Goal: Task Accomplishment & Management: Manage account settings

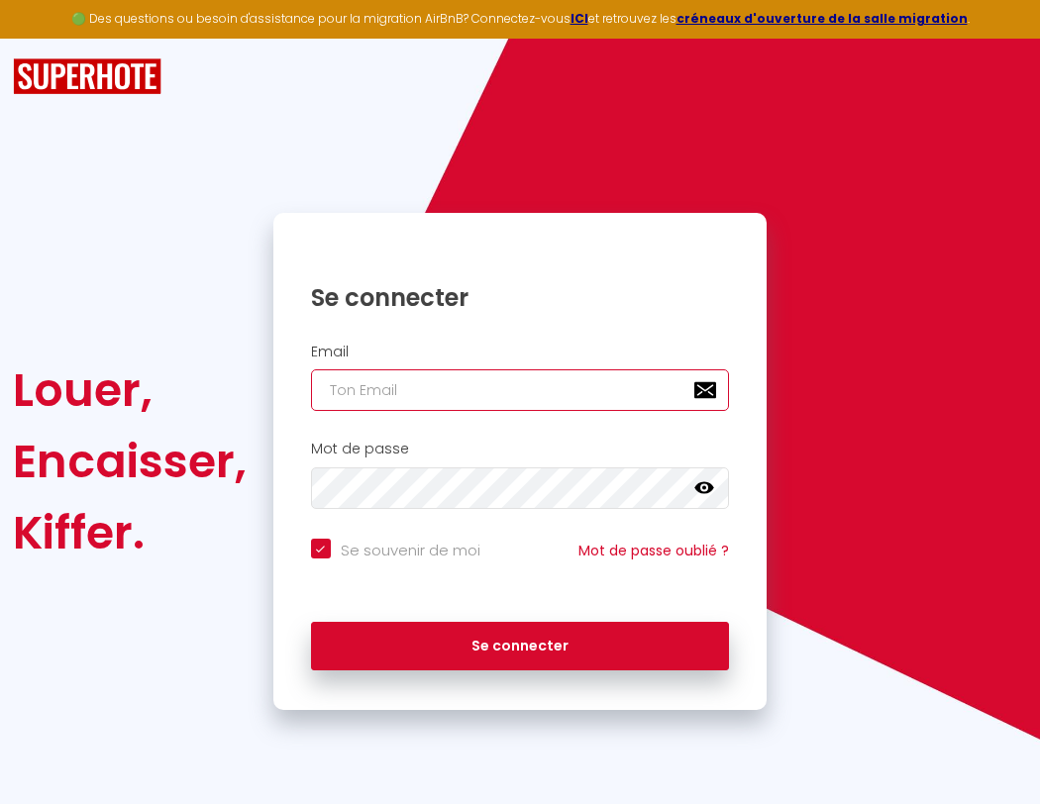
type input "l"
checkbox input "true"
type input "le"
checkbox input "true"
type input "les"
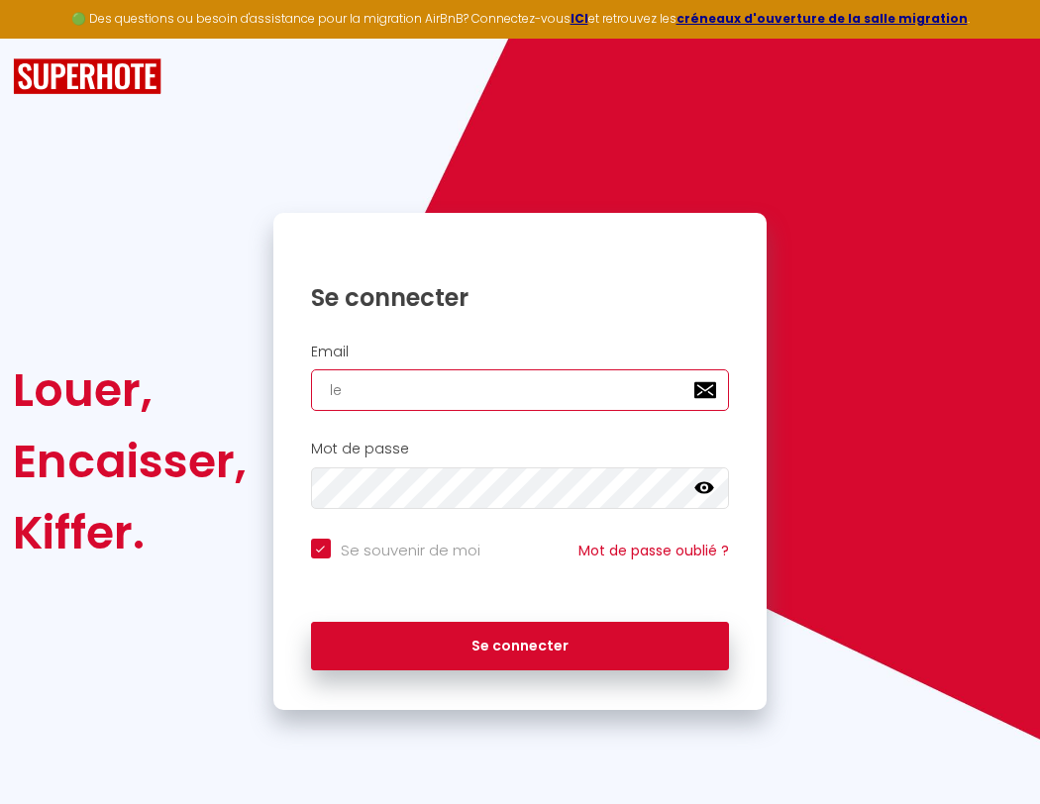
checkbox input "true"
type input "lesp"
checkbox input "true"
type input "lespa"
checkbox input "true"
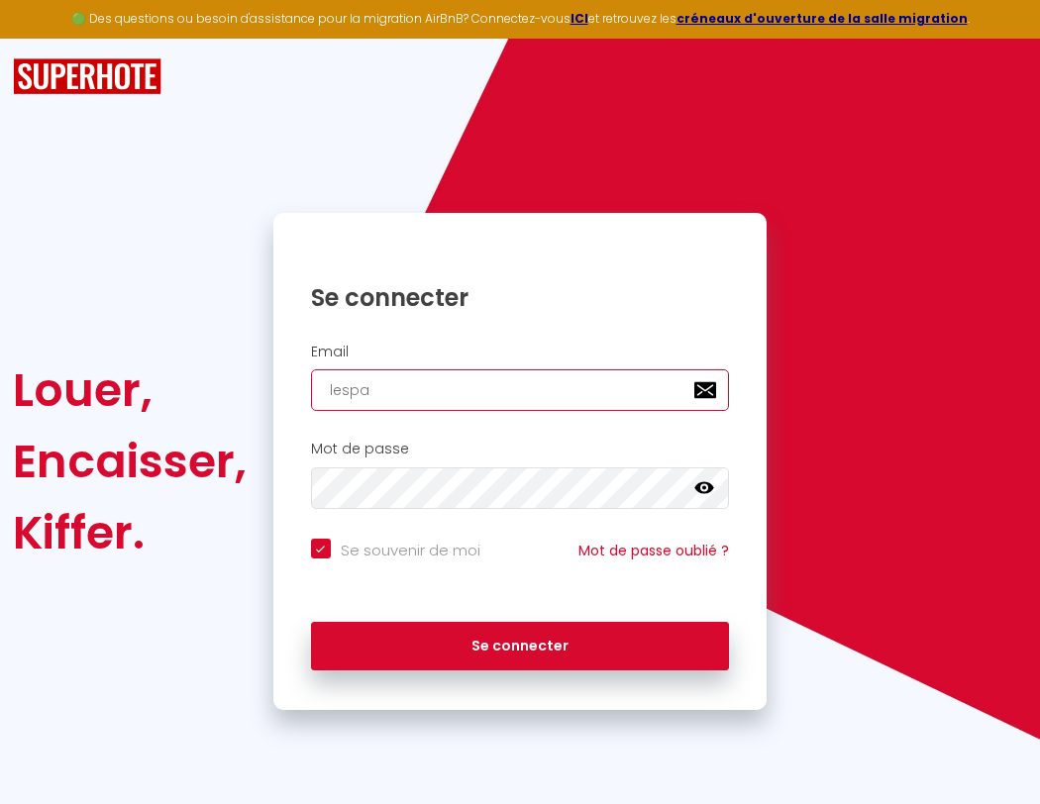
type input "lespac"
checkbox input "true"
type input "lespace"
checkbox input "true"
type input "l"
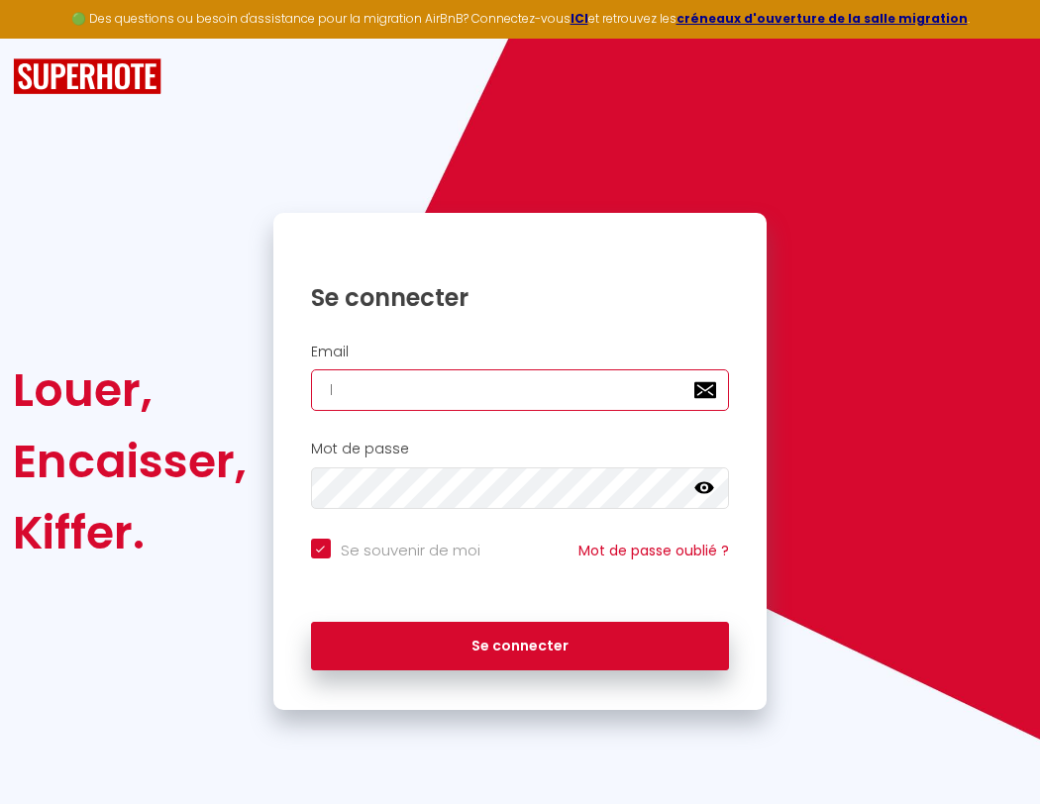
checkbox input "true"
type input "lespaced"
checkbox input "true"
type input "lespacede"
checkbox input "true"
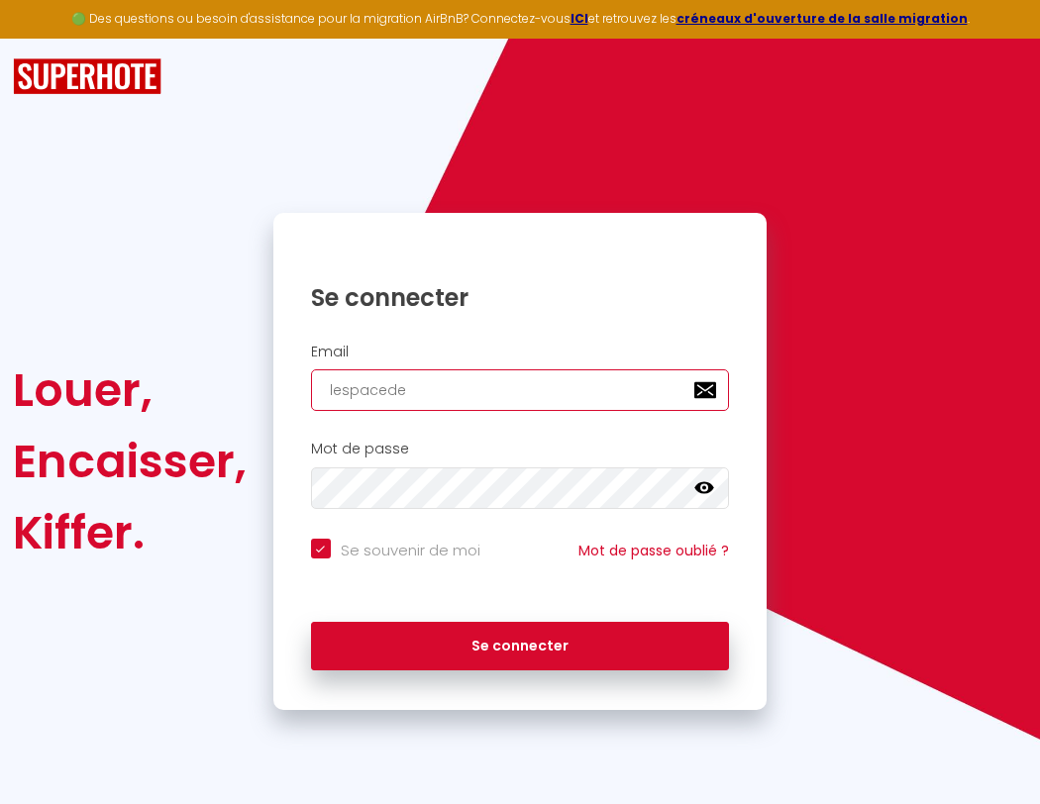
type input "lespacedet"
checkbox input "true"
type input "lespacedete"
checkbox input "true"
type input "lespacedeten"
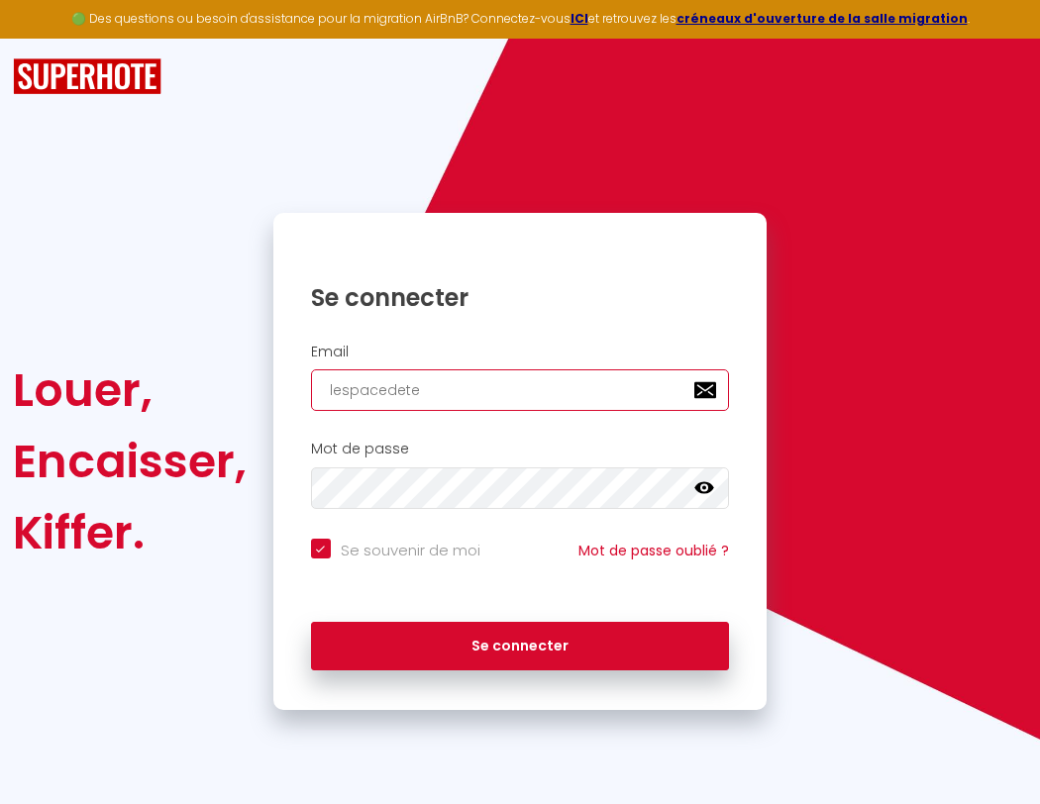
checkbox input "true"
type input "lespacedetent"
checkbox input "true"
type input "l"
checkbox input "true"
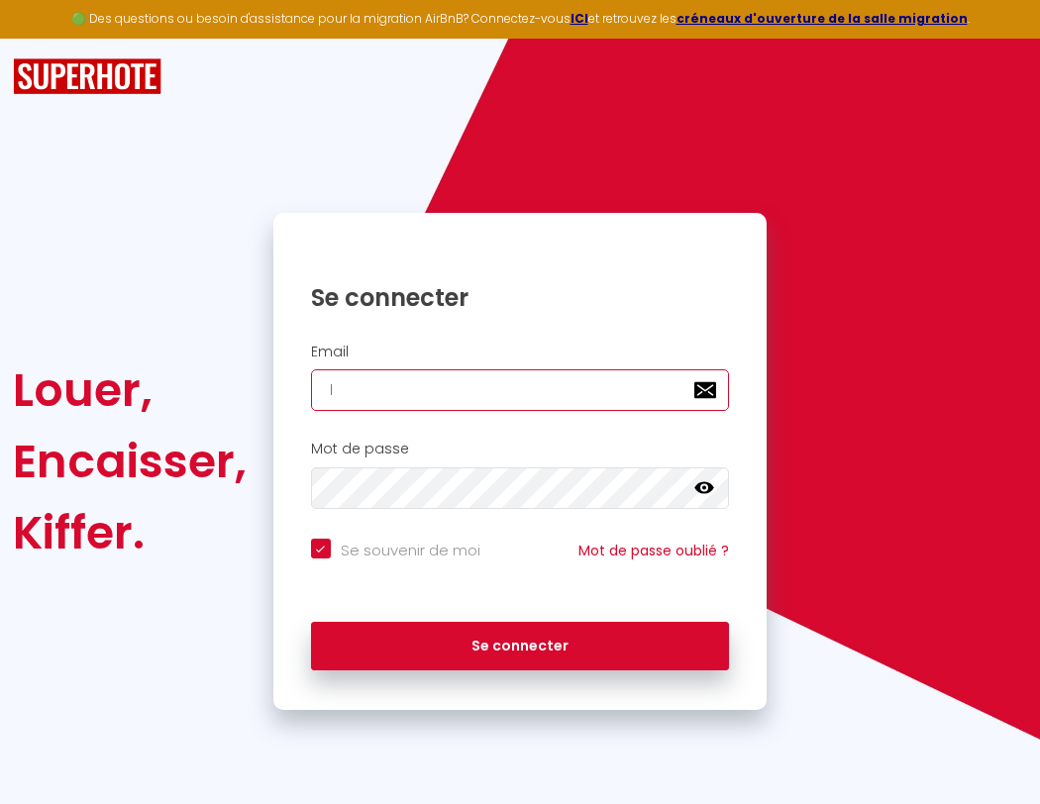
type input "lespacedetente"
checkbox input "true"
type input "lespacede"
checkbox input "true"
type input "lespacedetente@"
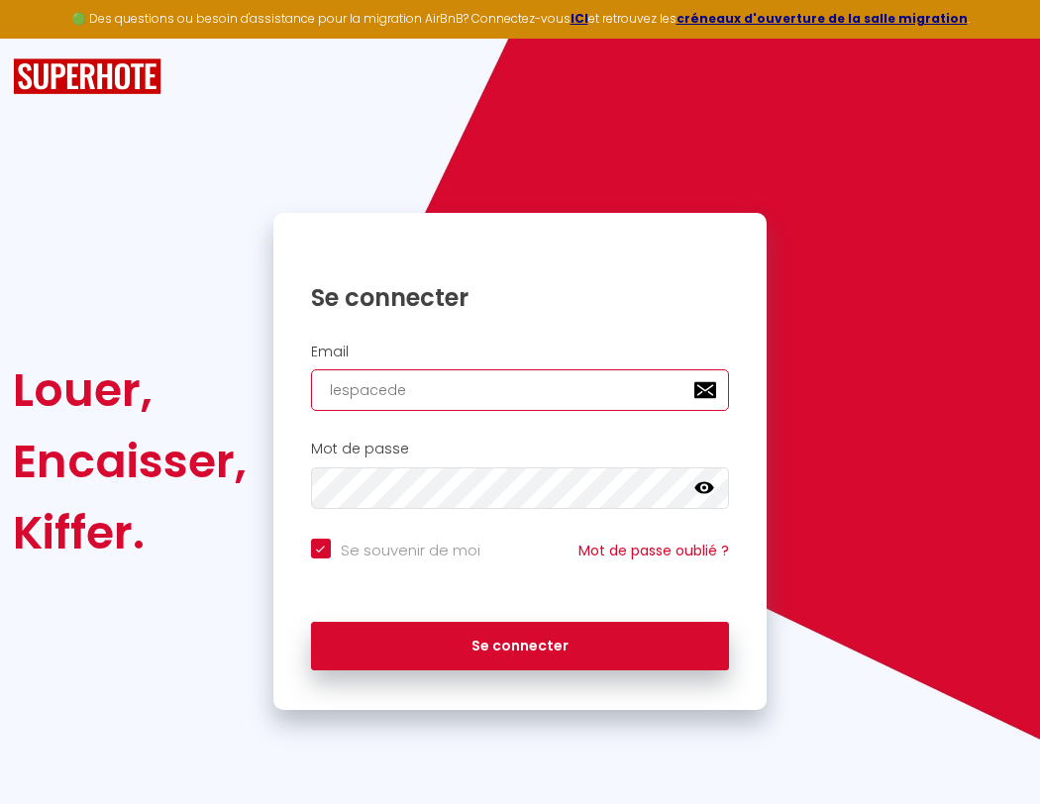
checkbox input "true"
type input "lespacedet"
checkbox input "true"
type input "lespacedetente@g"
checkbox input "true"
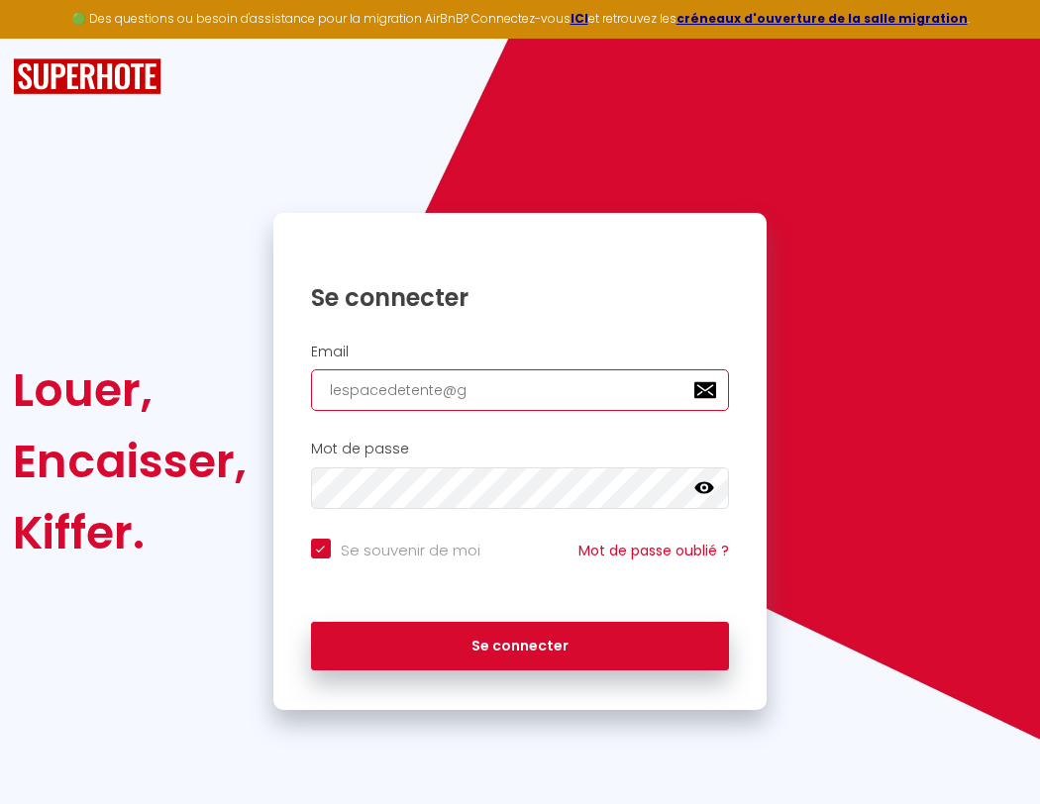
type input "lespacedete"
checkbox input "true"
type input "lespacedetente@gm"
checkbox input "true"
type input "lespacedeten"
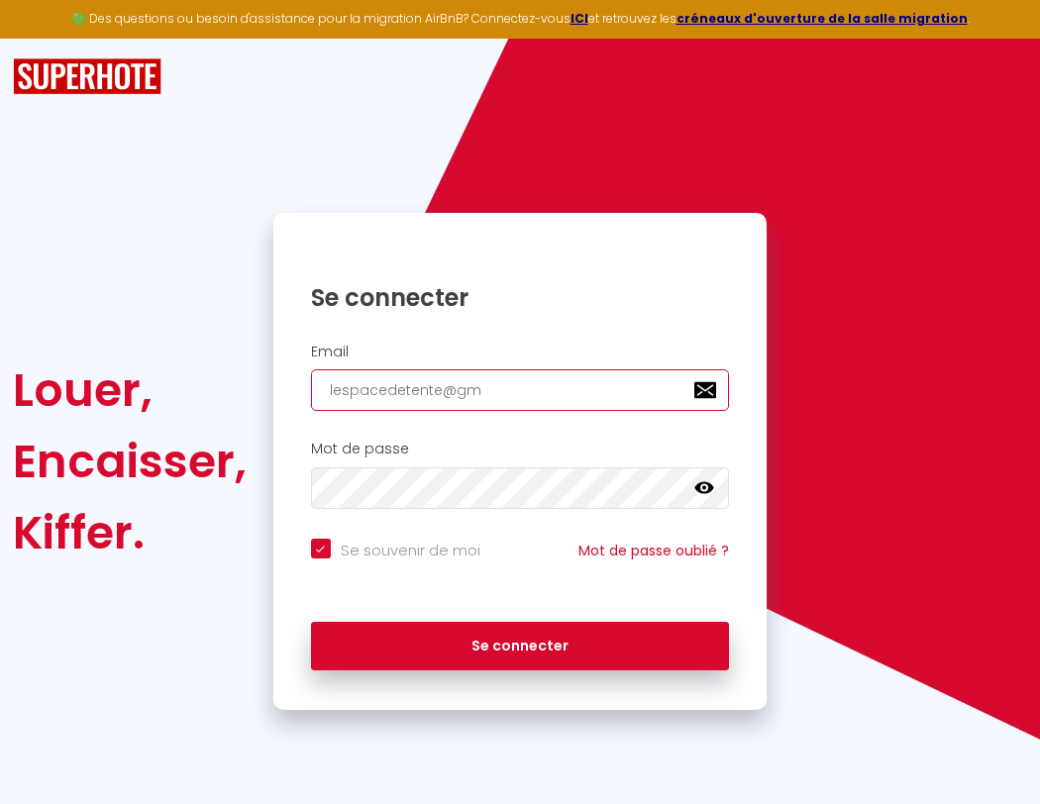
checkbox input "true"
type input "lespacedetente@gma"
checkbox input "true"
